Goal: Check status: Check status

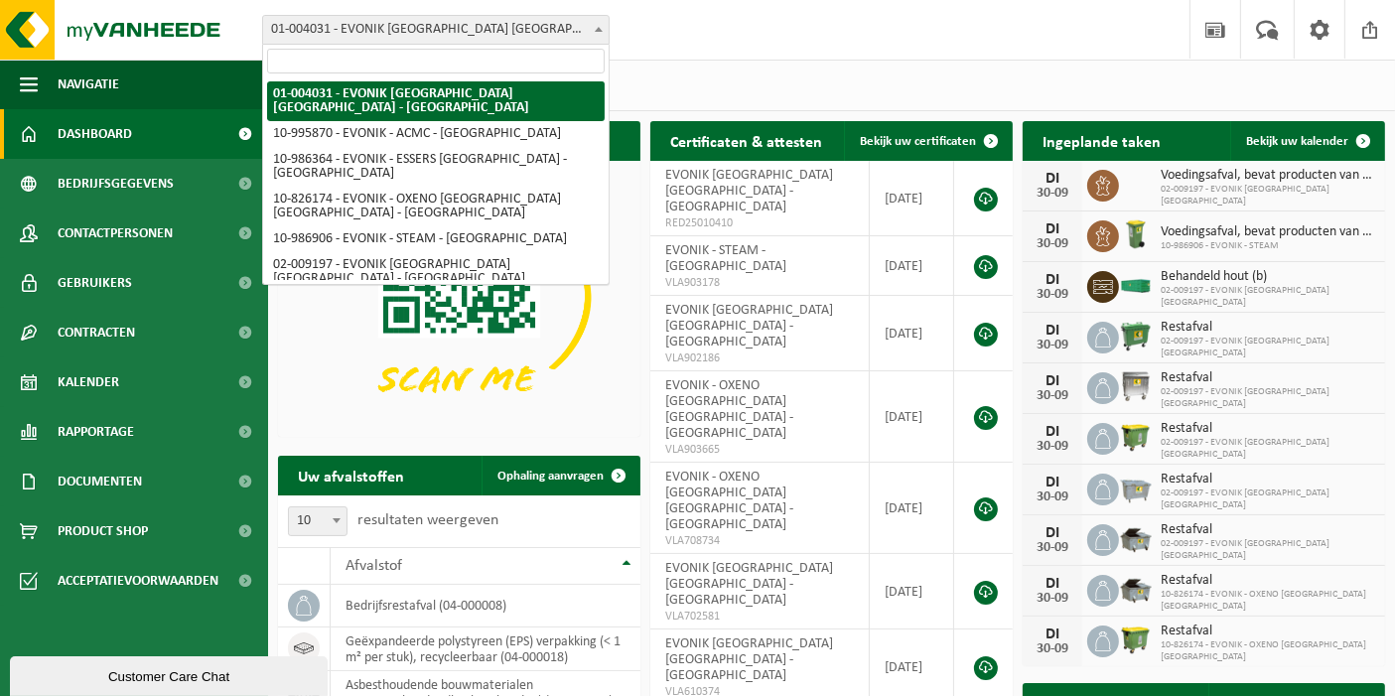
click at [584, 29] on span "01-004031 - EVONIK [GEOGRAPHIC_DATA] [GEOGRAPHIC_DATA] - [GEOGRAPHIC_DATA]" at bounding box center [436, 30] width 346 height 28
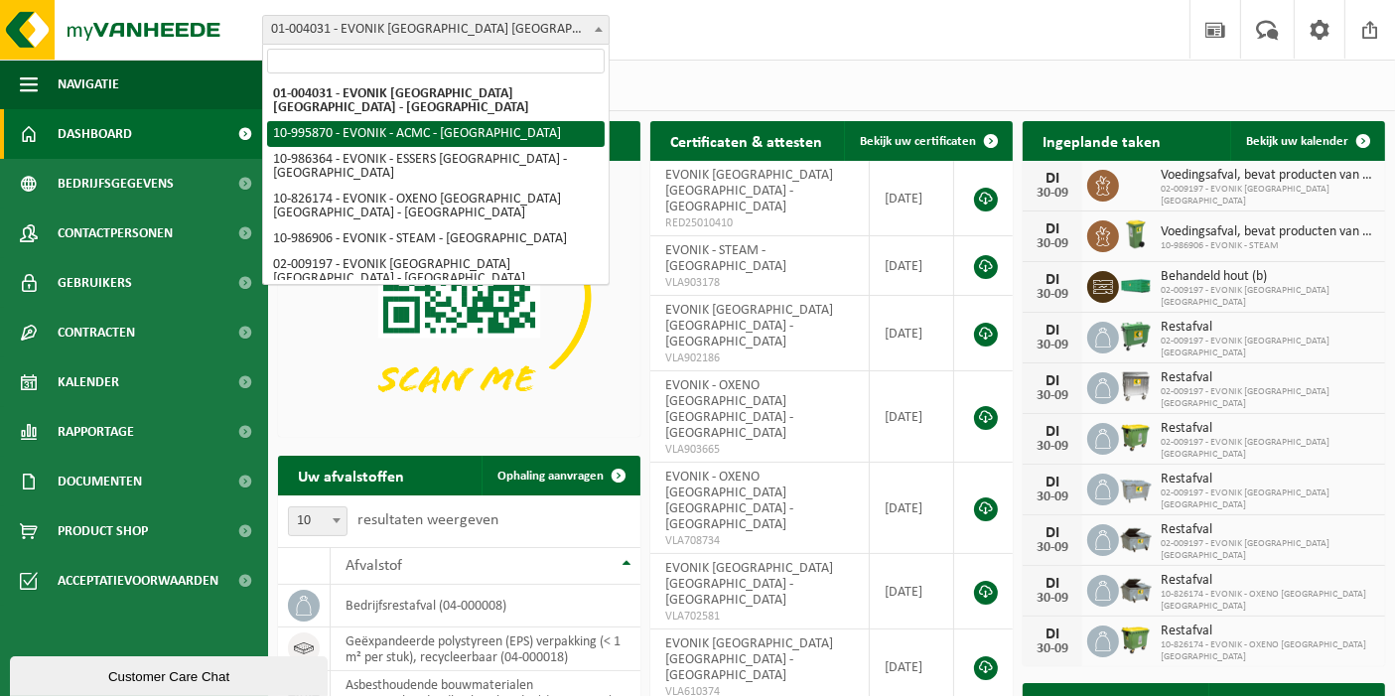
select select "172468"
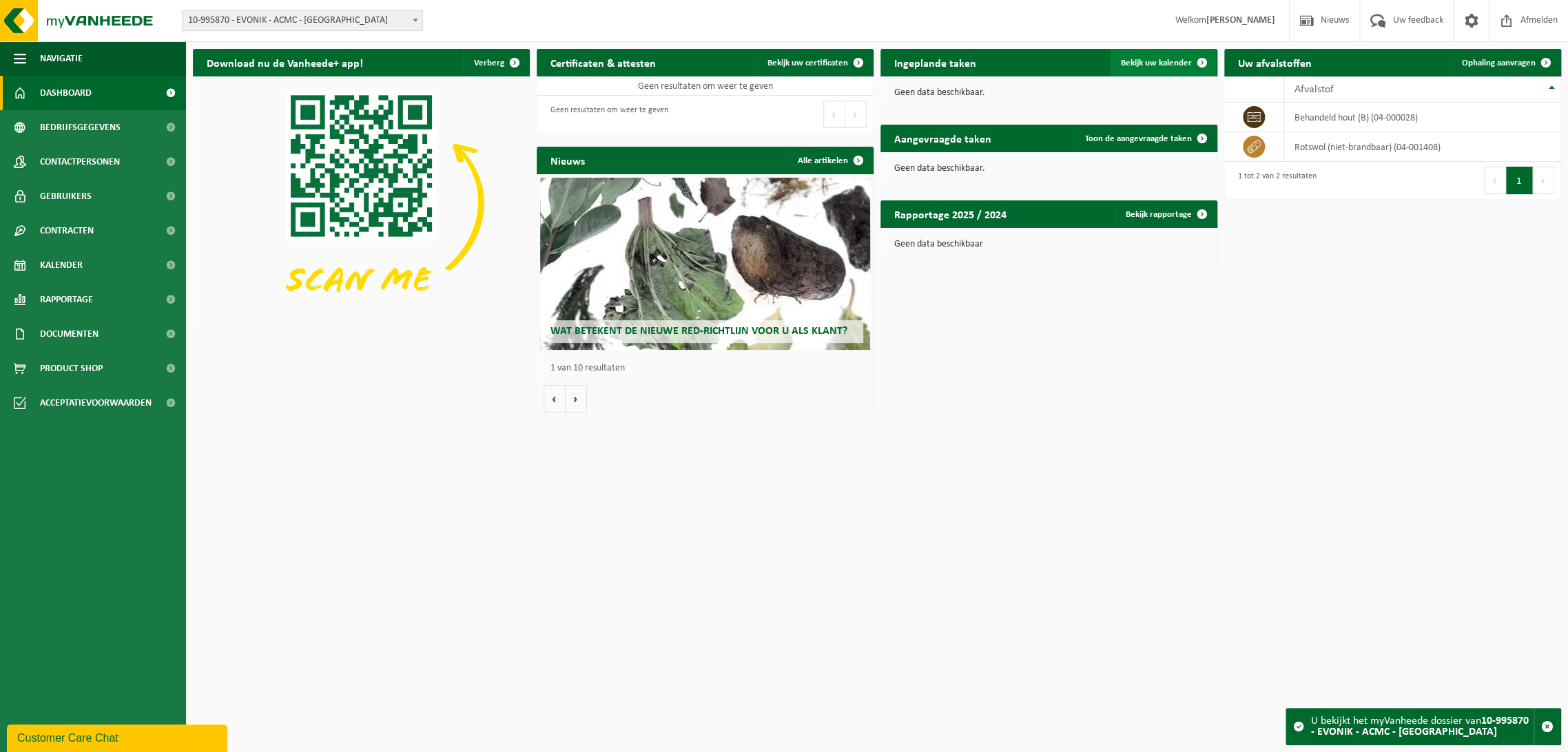
click at [979, 61] on span "Bekijk uw kalender" at bounding box center [1157, 62] width 71 height 9
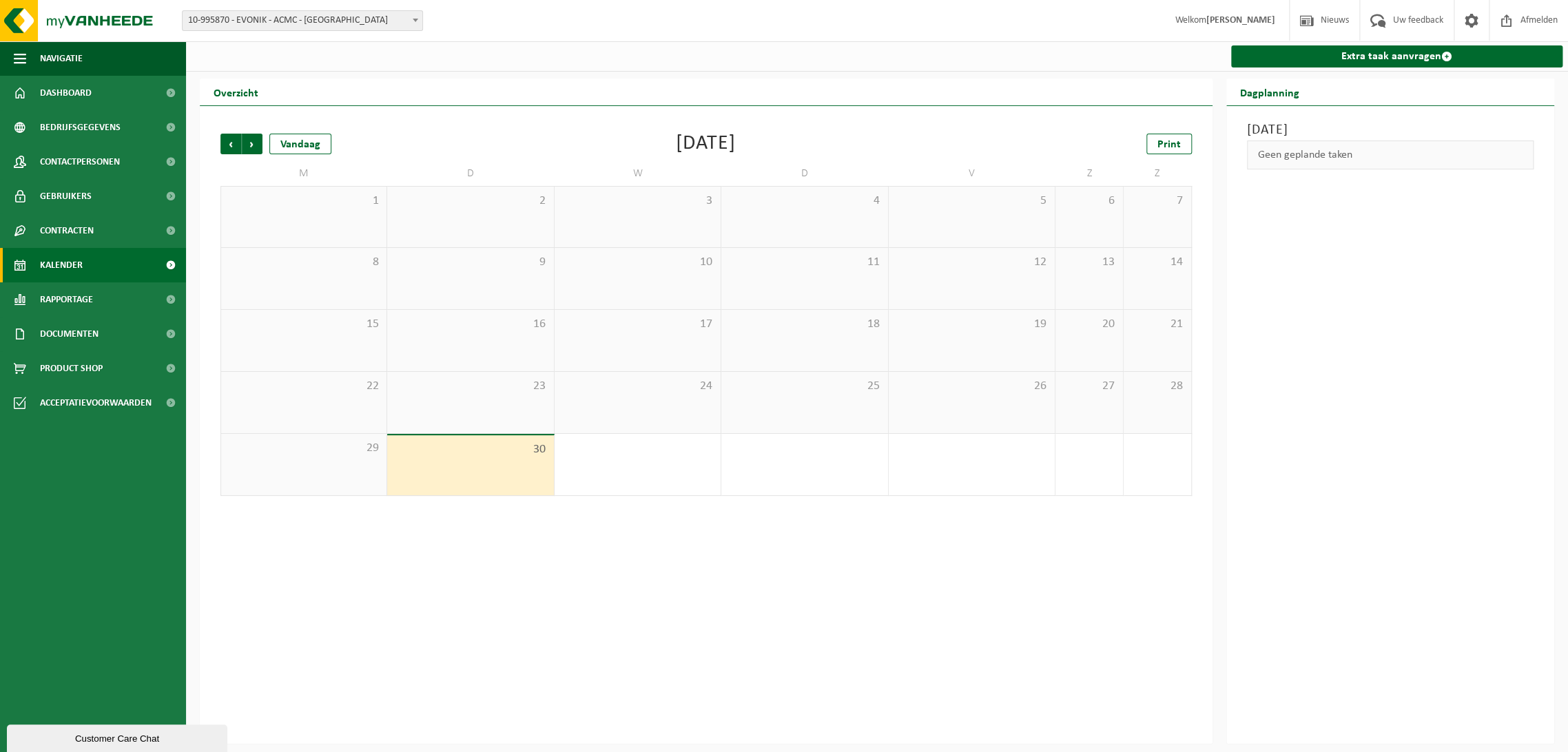
click at [302, 17] on span "10-995870 - EVONIK - ACMC - [GEOGRAPHIC_DATA]" at bounding box center [302, 21] width 240 height 19
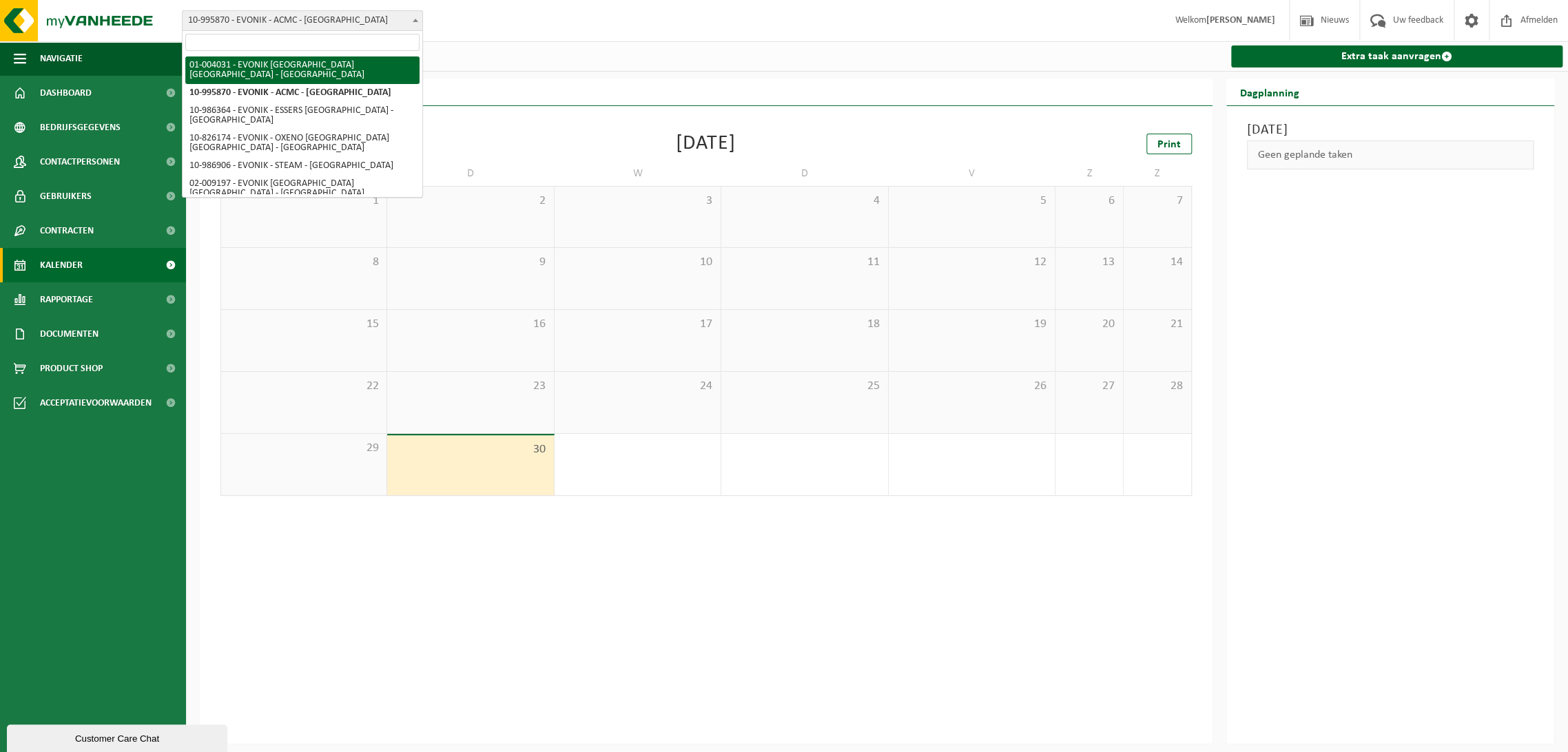
select select "191"
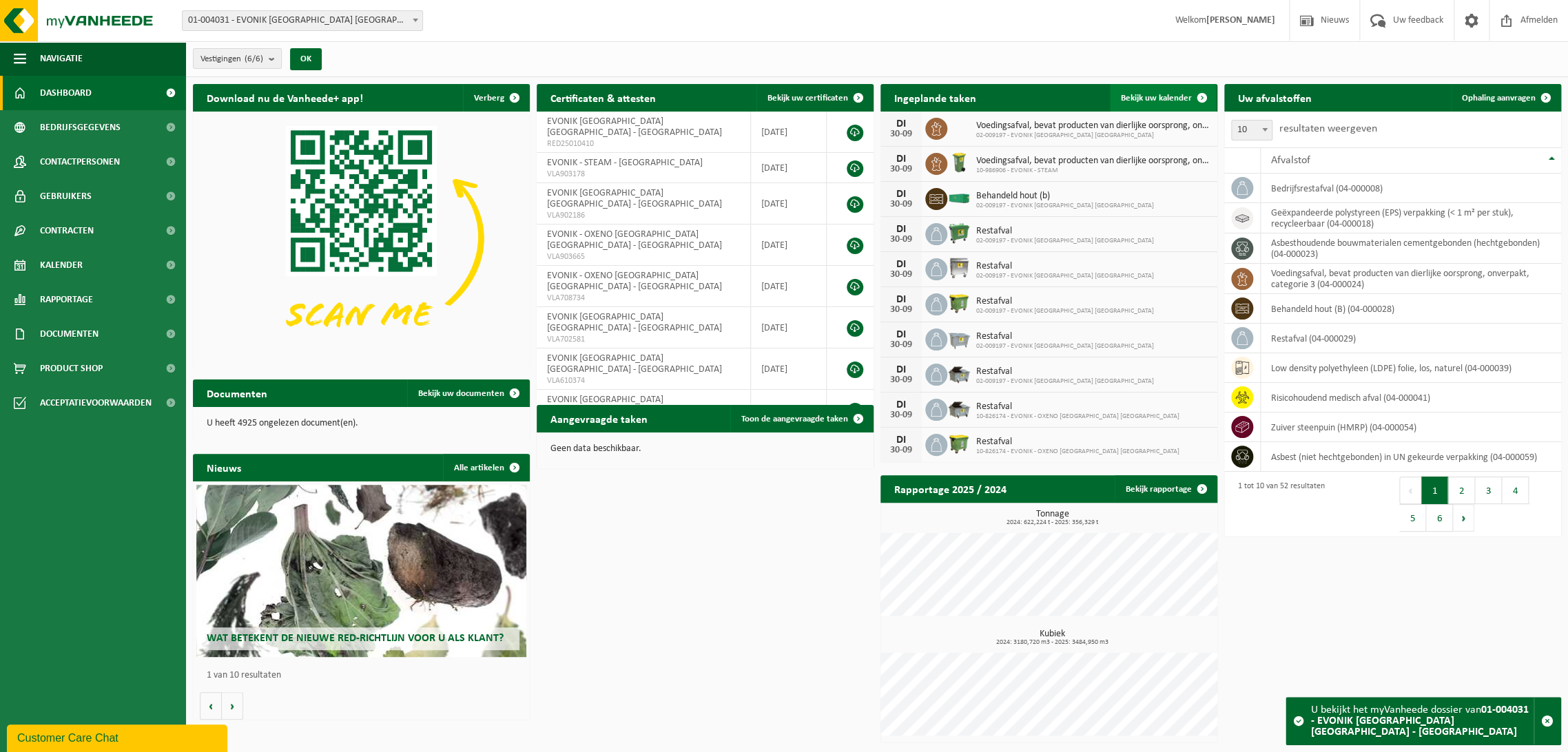
click at [1159, 94] on span "Bekijk uw kalender" at bounding box center [1157, 98] width 71 height 9
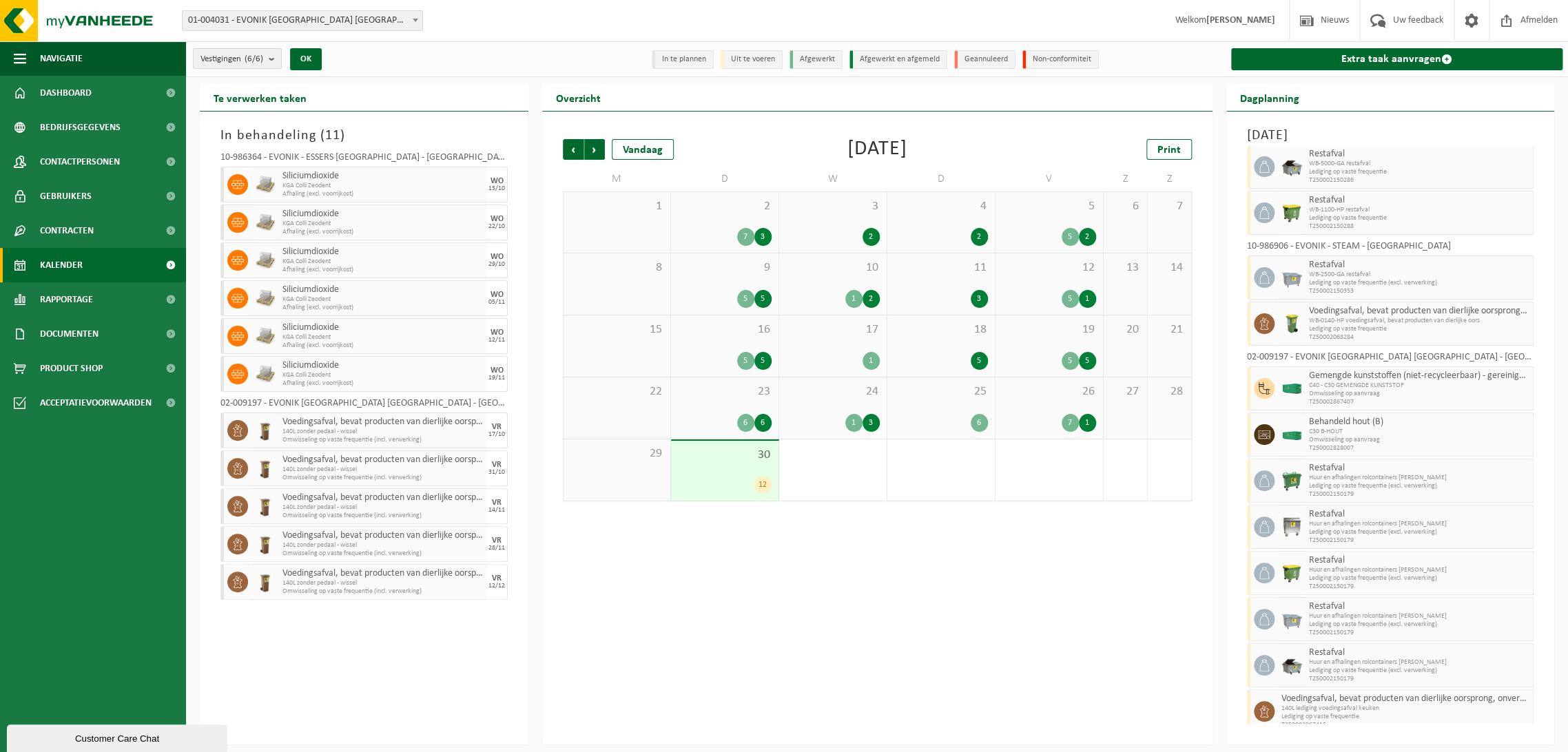
scroll to position [31, 0]
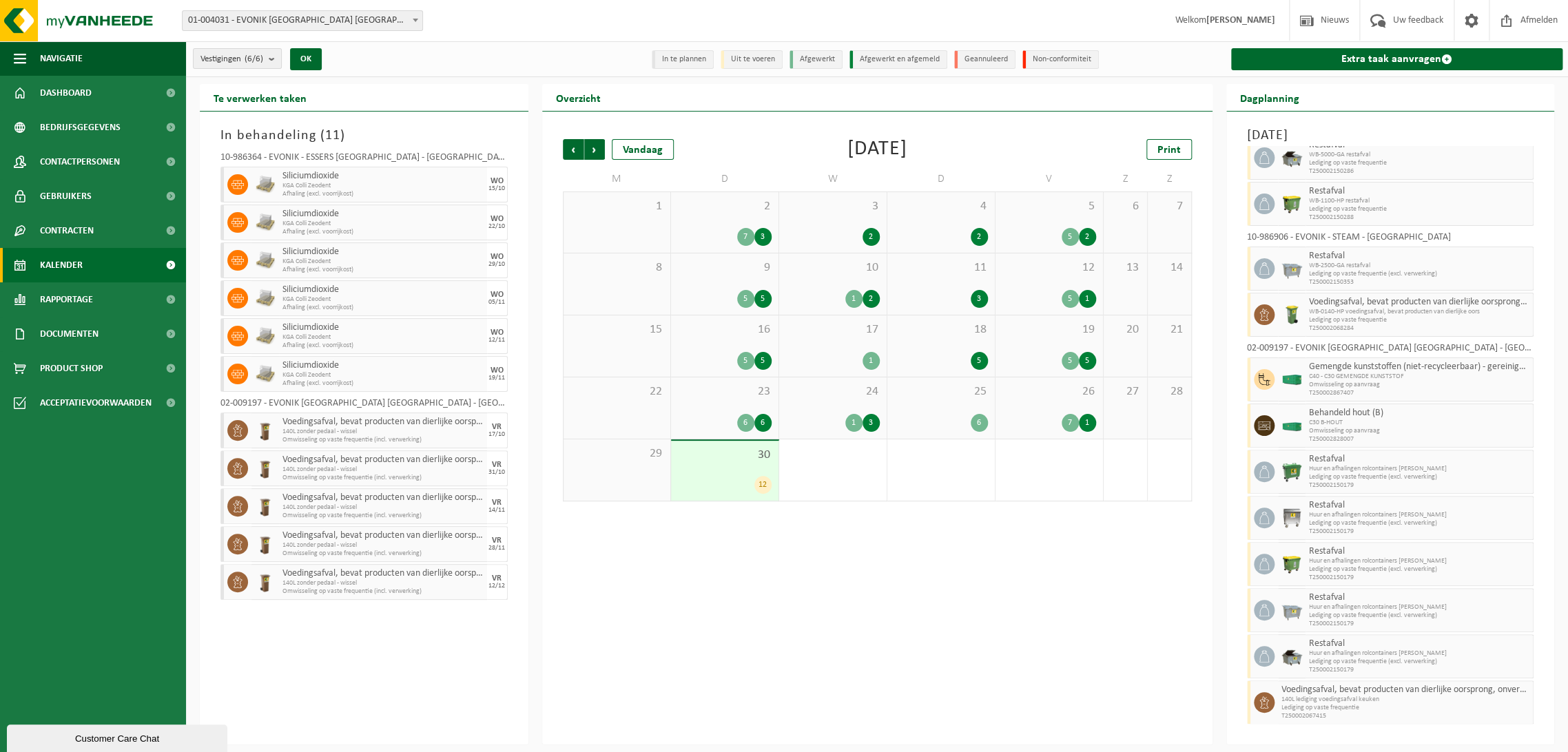
click at [387, 17] on span "01-004031 - EVONIK [GEOGRAPHIC_DATA] [GEOGRAPHIC_DATA] - [GEOGRAPHIC_DATA]" at bounding box center [302, 21] width 240 height 19
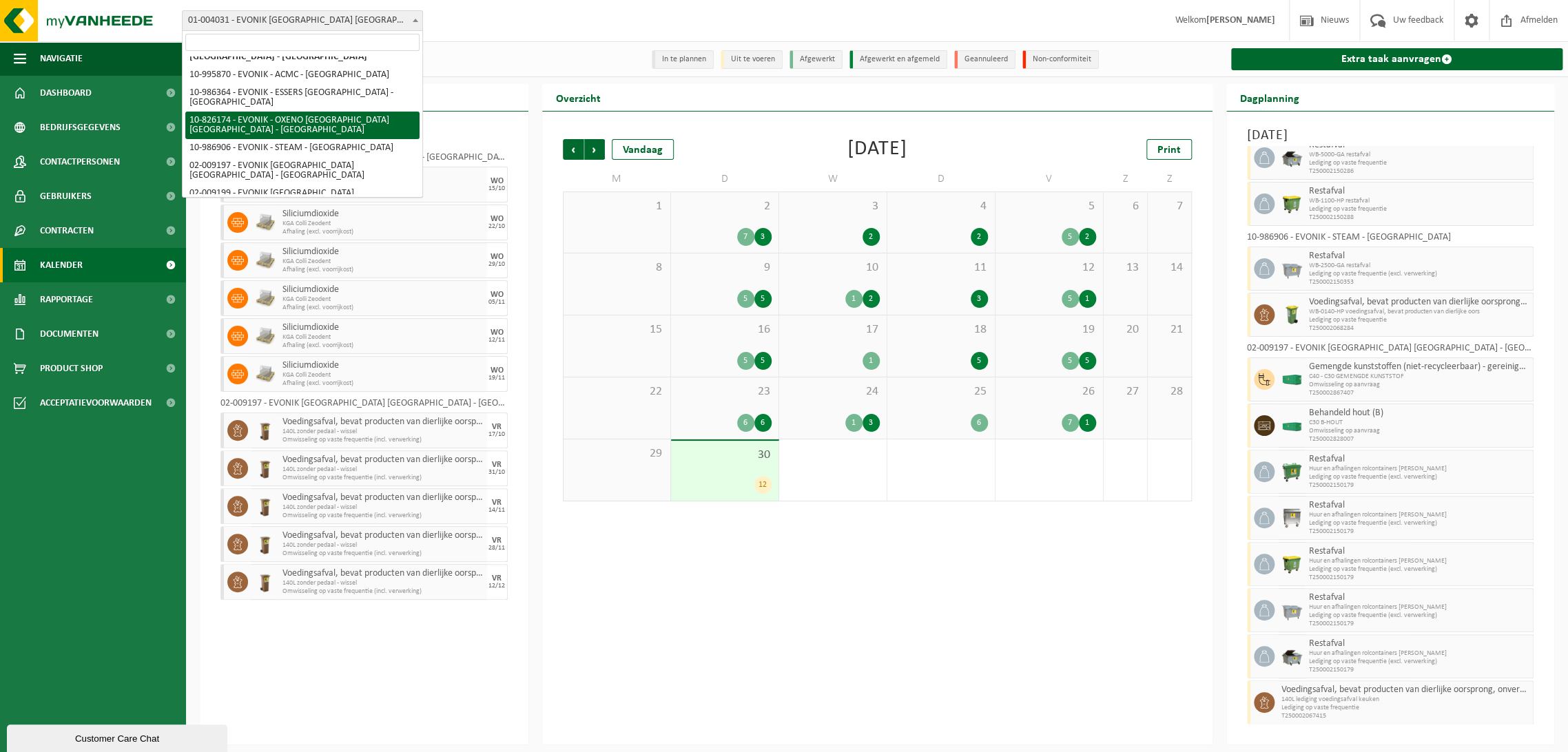
scroll to position [25, 0]
select select "85576"
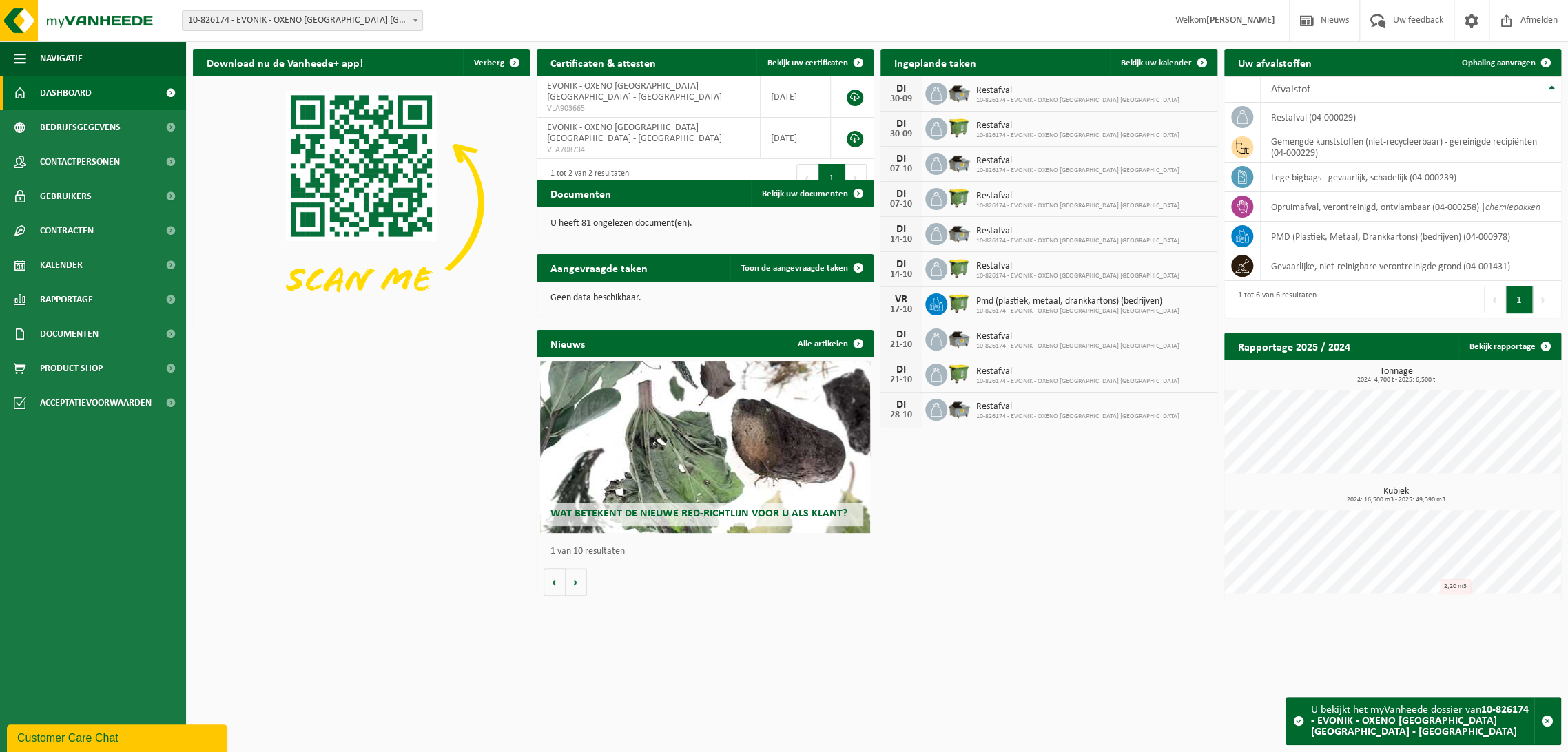
click at [312, 22] on span "10-826174 - EVONIK - OXENO [GEOGRAPHIC_DATA] [GEOGRAPHIC_DATA] - [GEOGRAPHIC_DA…" at bounding box center [302, 21] width 240 height 19
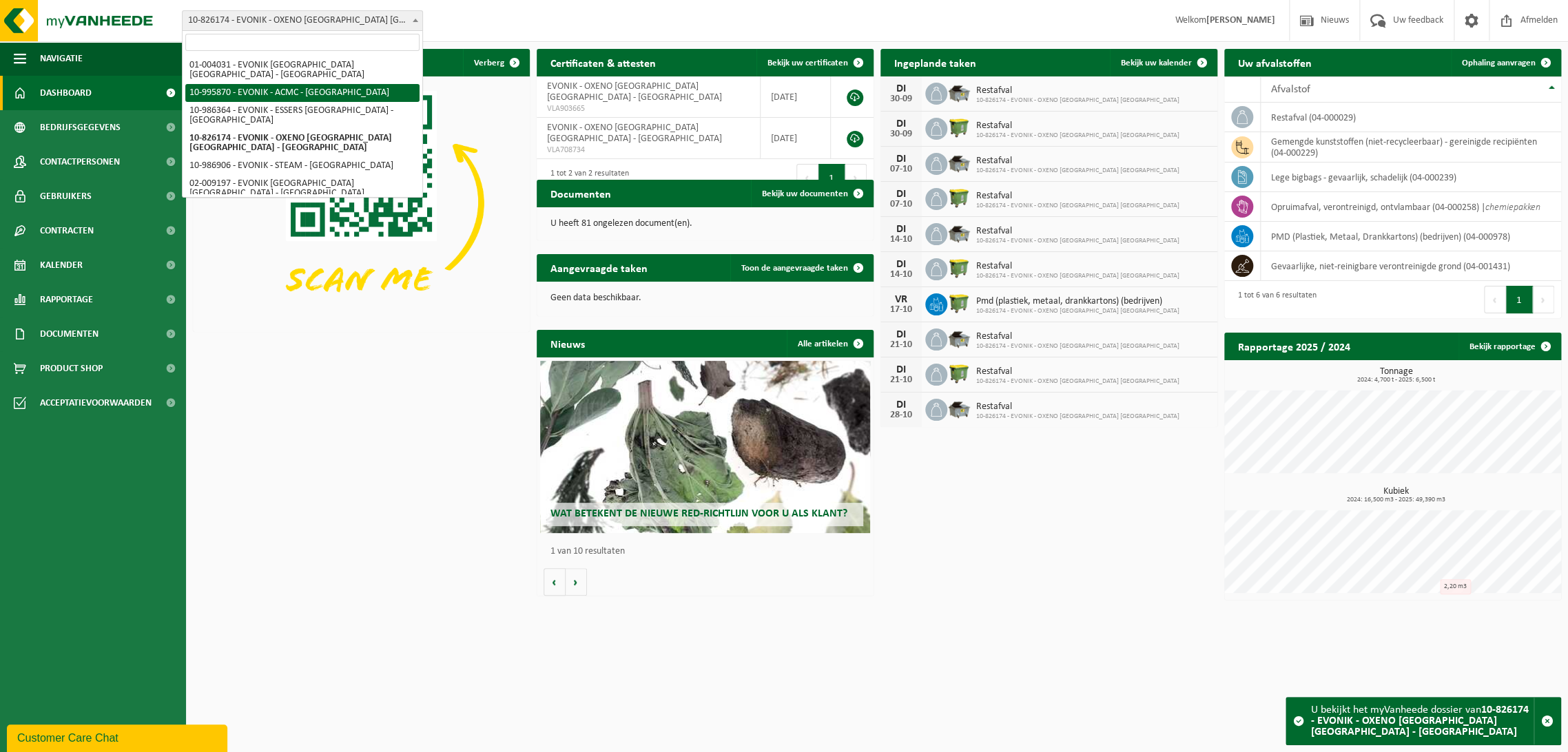
select select "172468"
